Goal: Task Accomplishment & Management: Complete application form

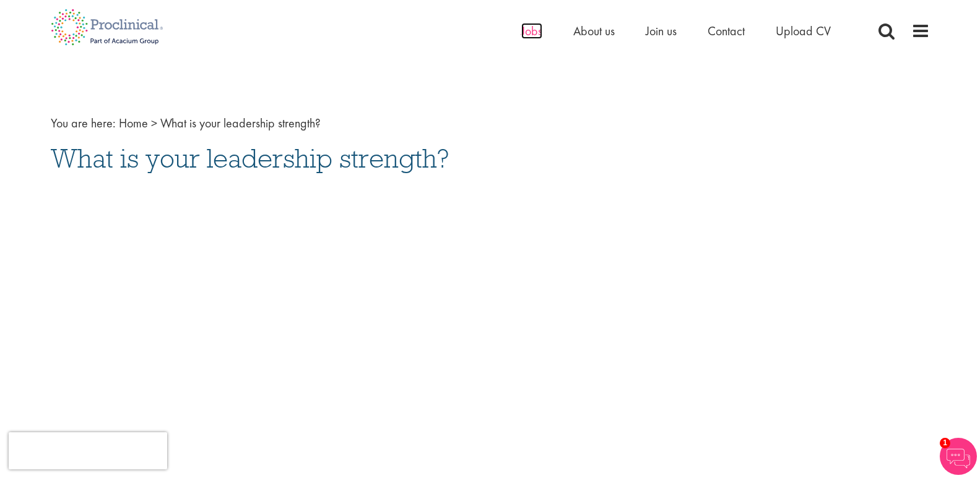
click at [534, 32] on span "Jobs" at bounding box center [531, 31] width 21 height 16
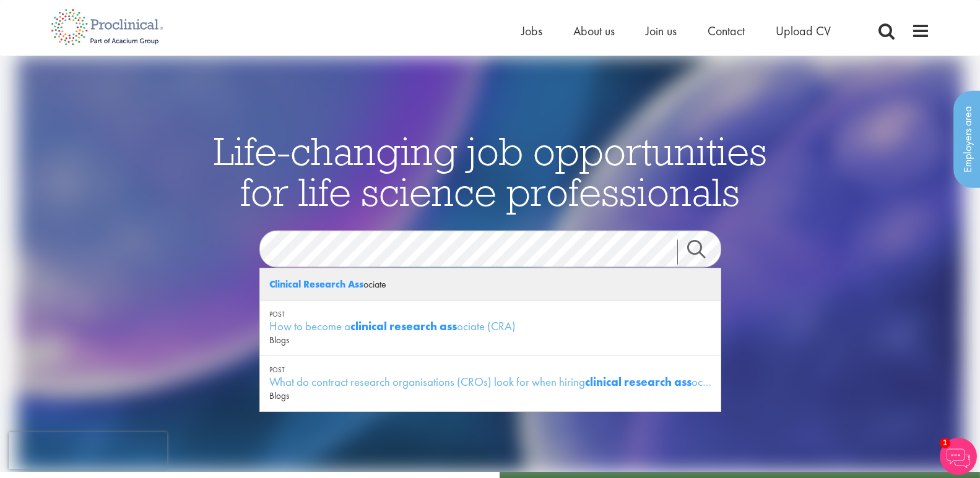
click at [378, 284] on div "Clinical Research Ass ociate" at bounding box center [490, 285] width 460 height 32
